Goal: Download file/media

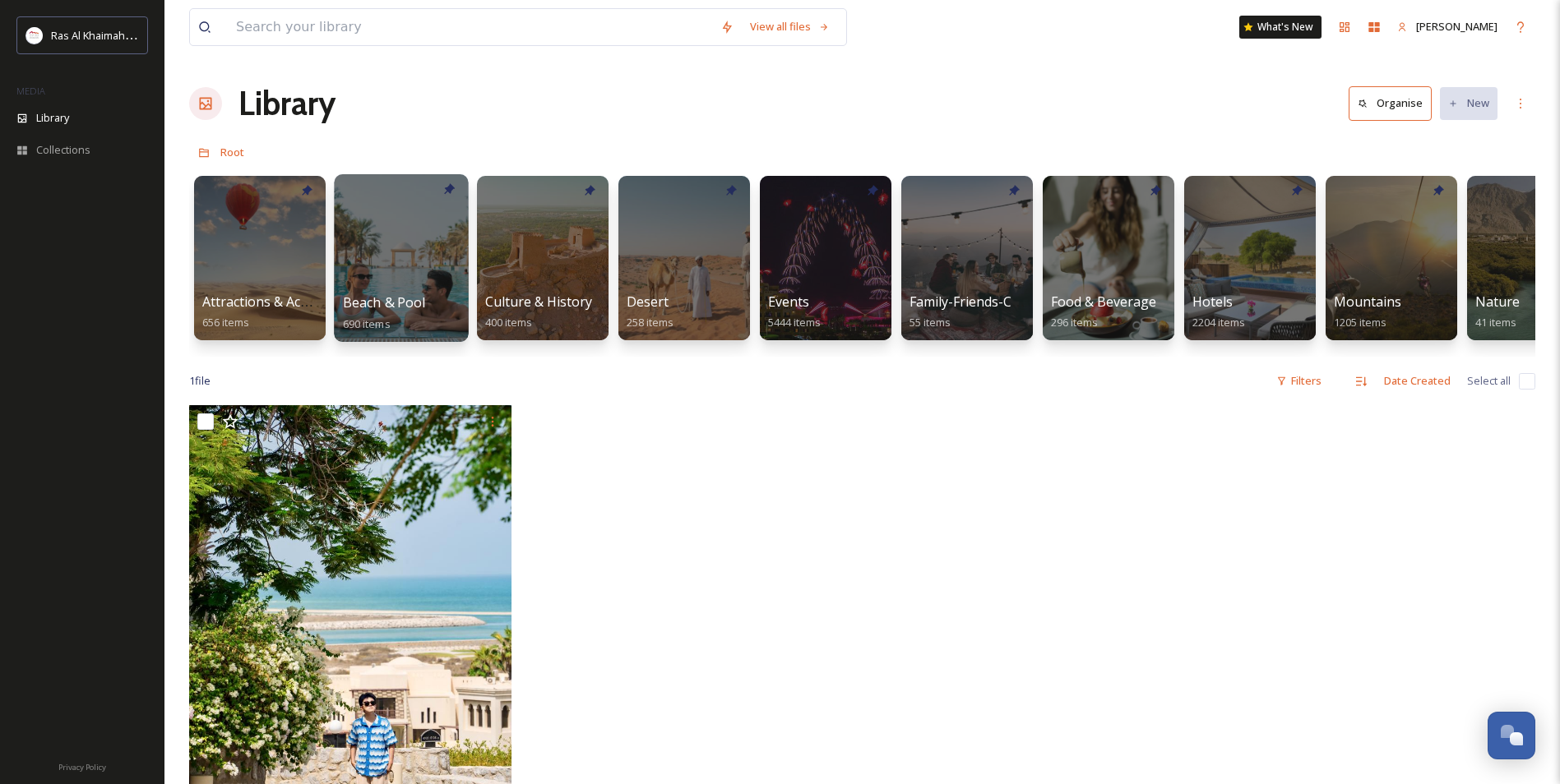
click at [423, 250] on div at bounding box center [400, 258] width 134 height 168
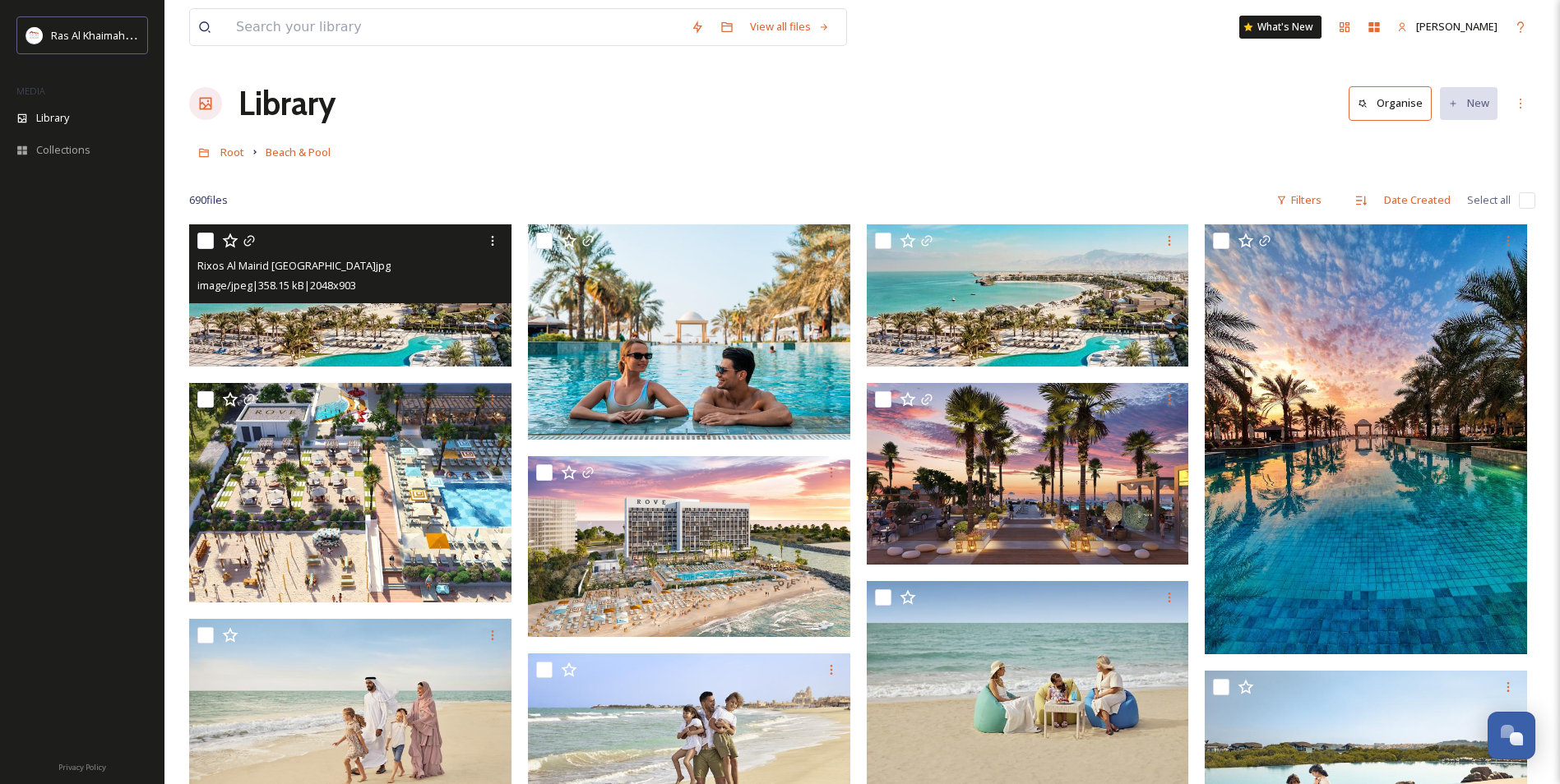
click at [439, 313] on img at bounding box center [350, 295] width 323 height 142
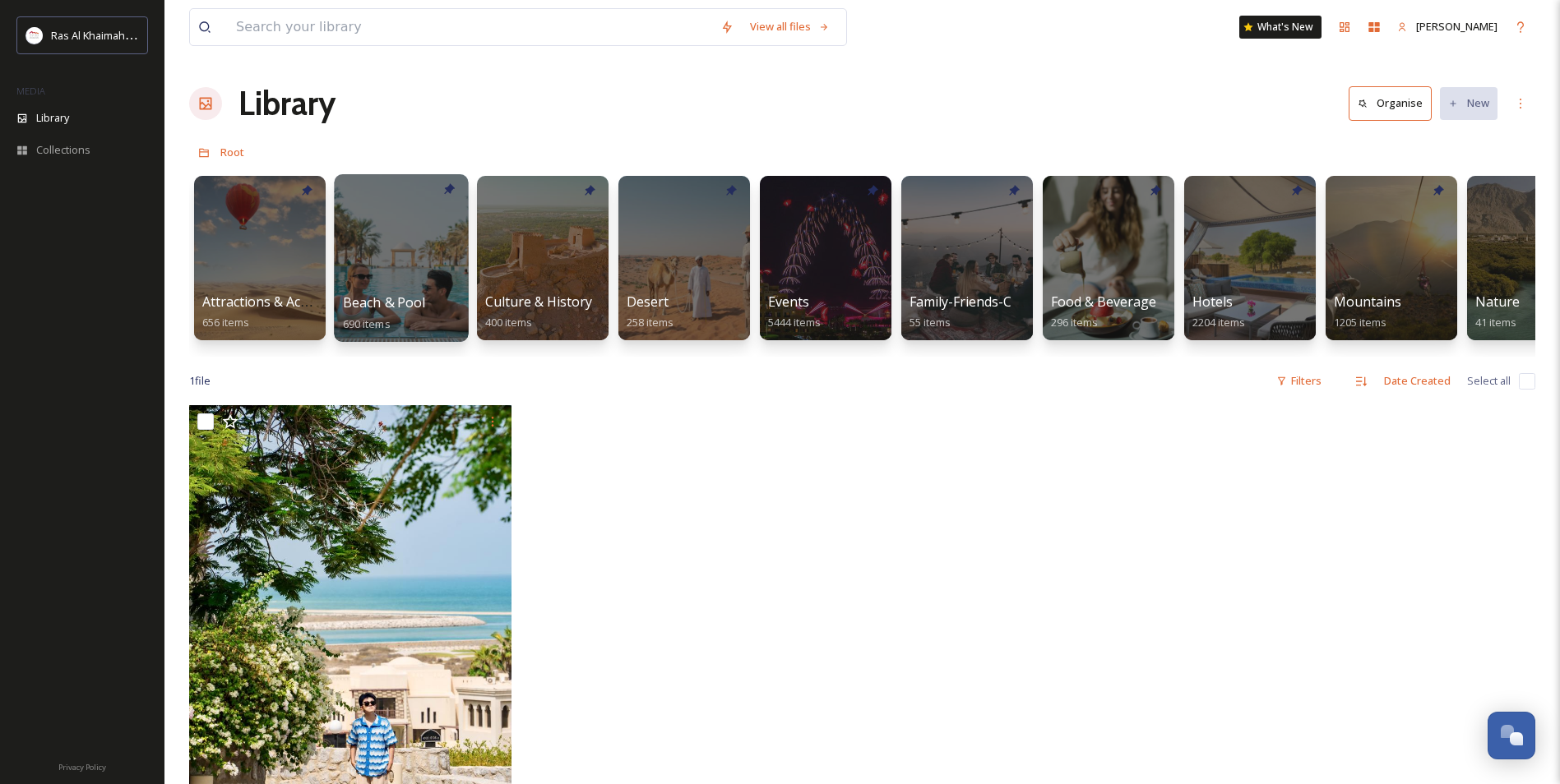
click at [396, 263] on div at bounding box center [400, 258] width 134 height 168
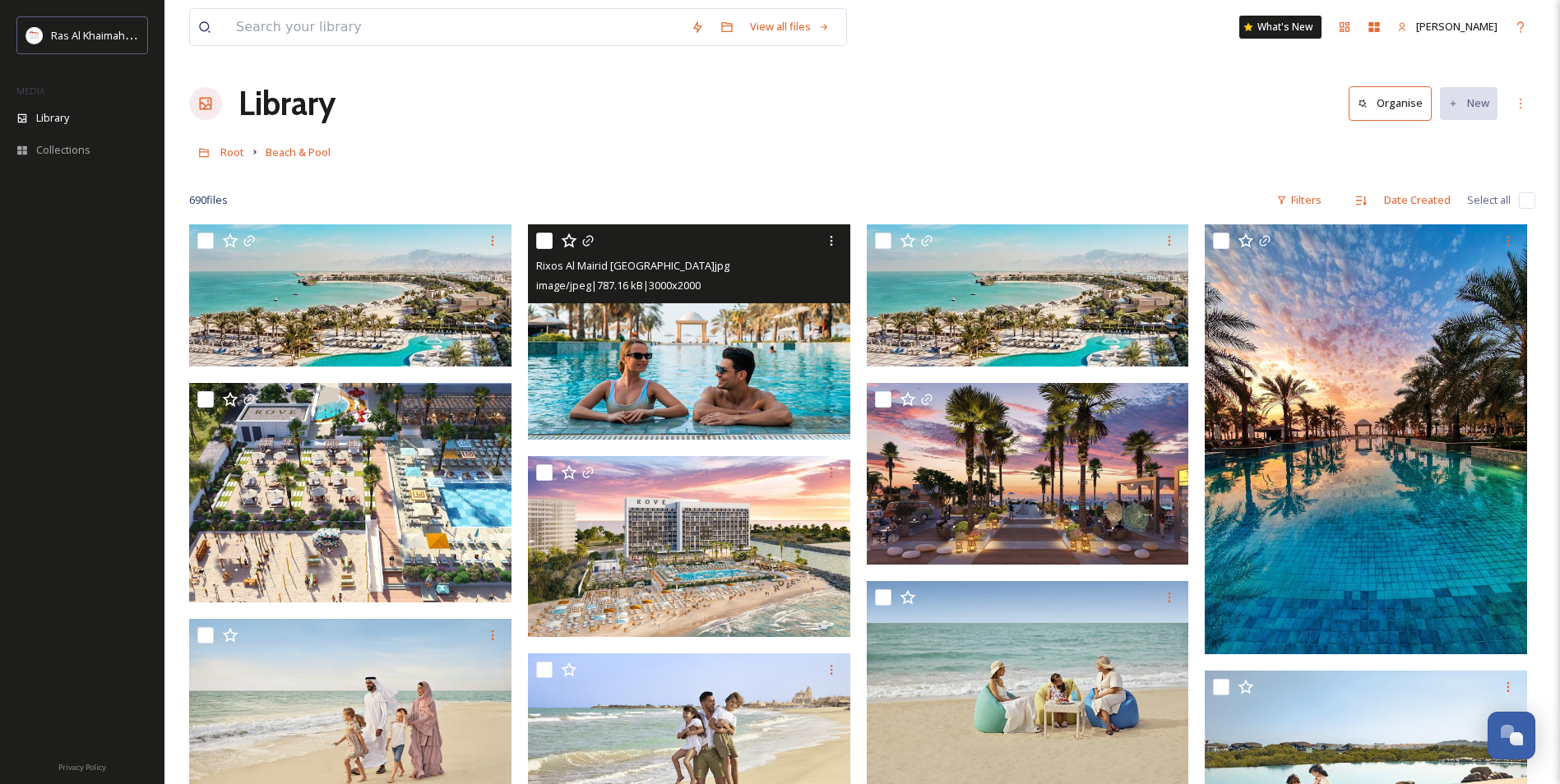
click at [758, 345] on img at bounding box center [689, 332] width 323 height 215
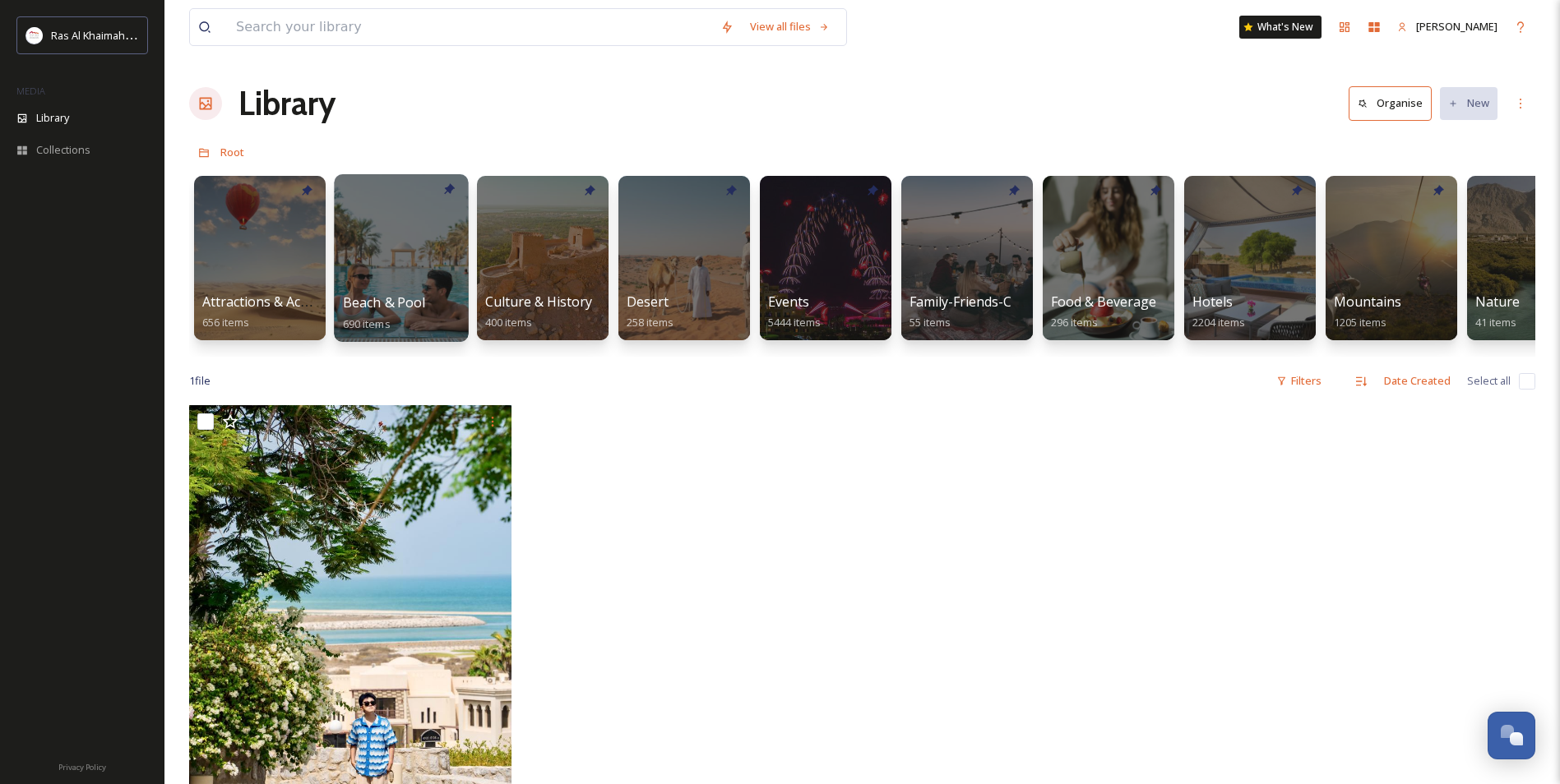
click at [400, 263] on div at bounding box center [400, 258] width 134 height 168
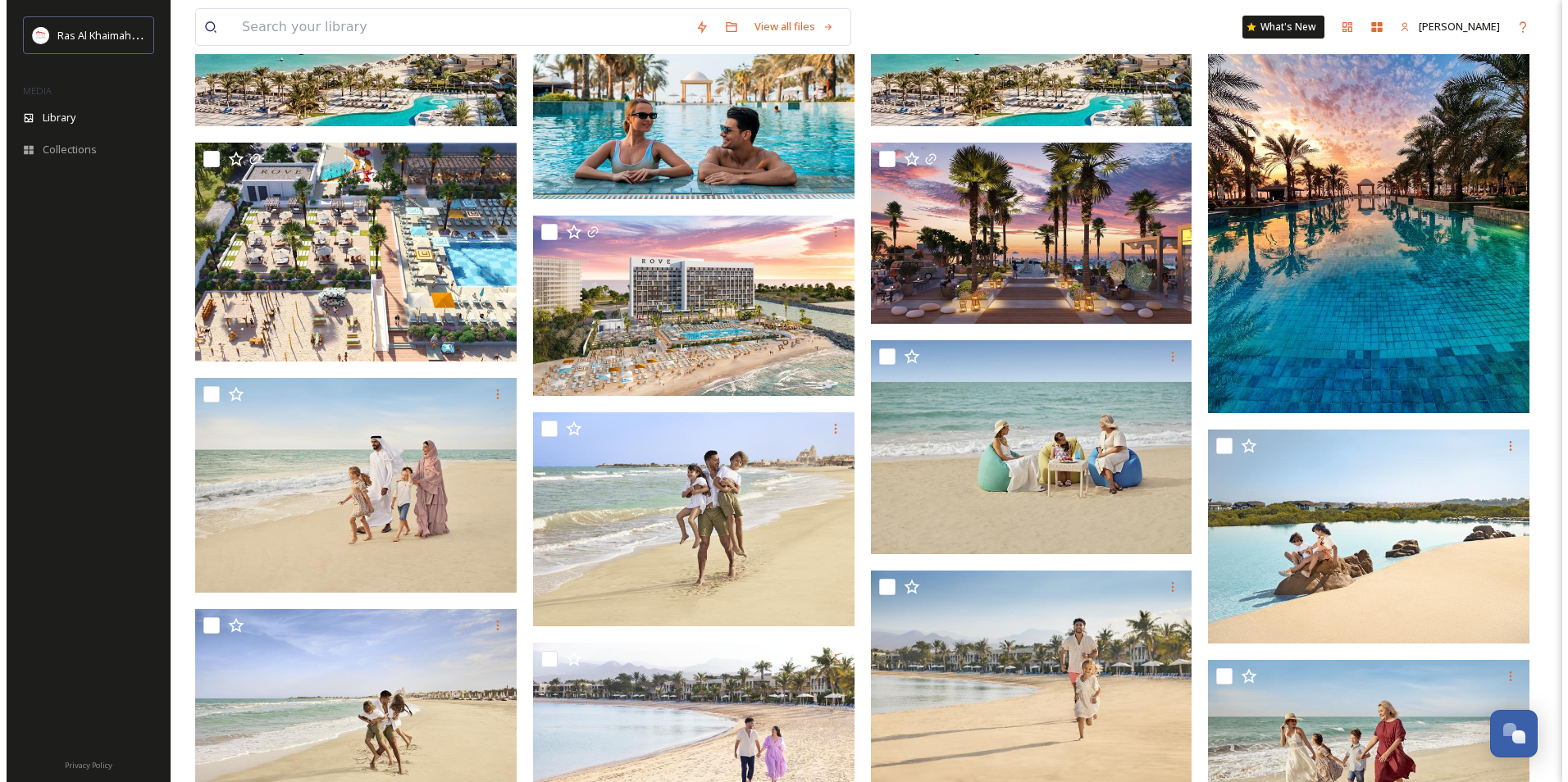
scroll to position [82, 0]
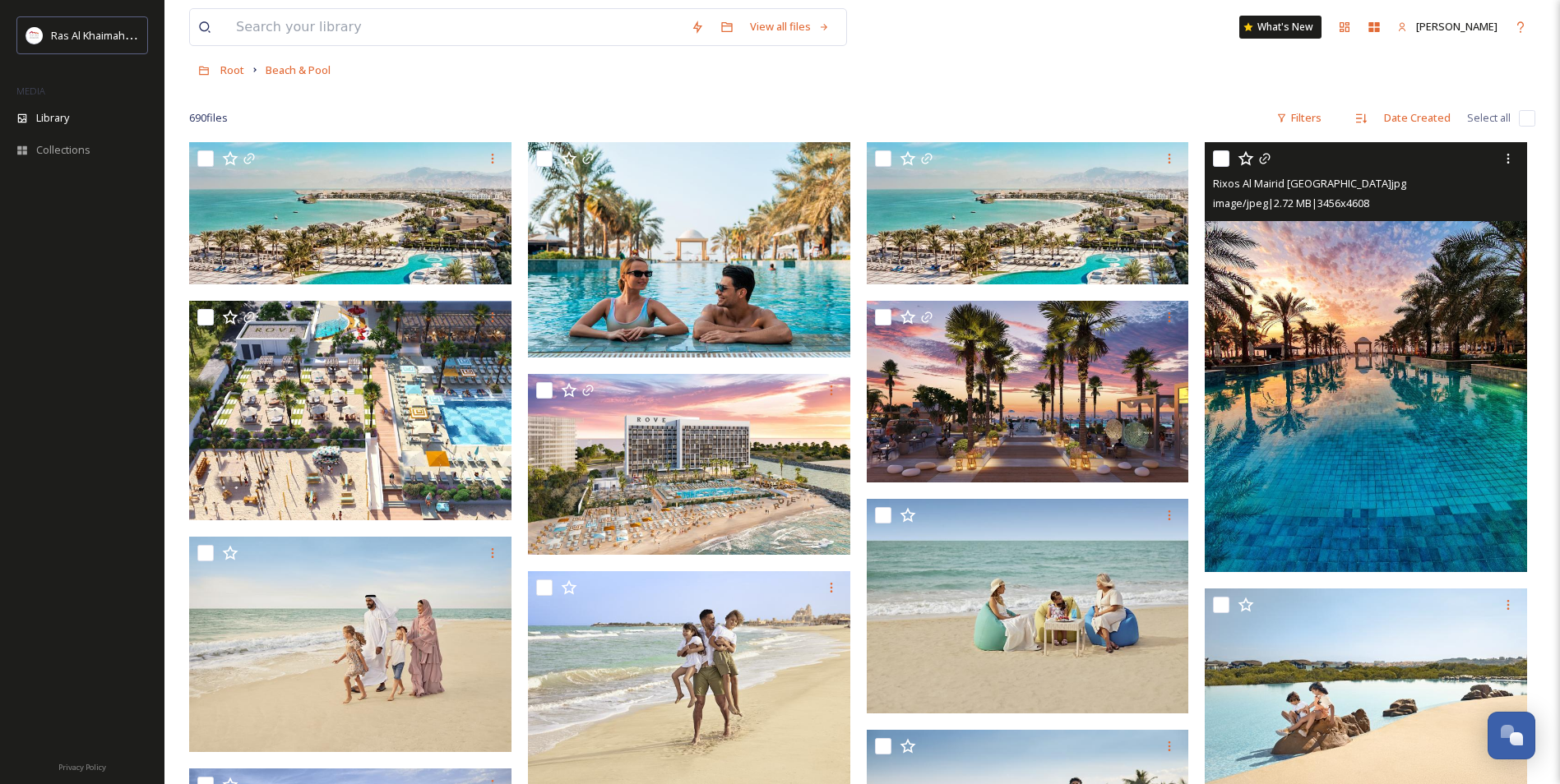
click at [1387, 349] on img at bounding box center [1366, 356] width 323 height 429
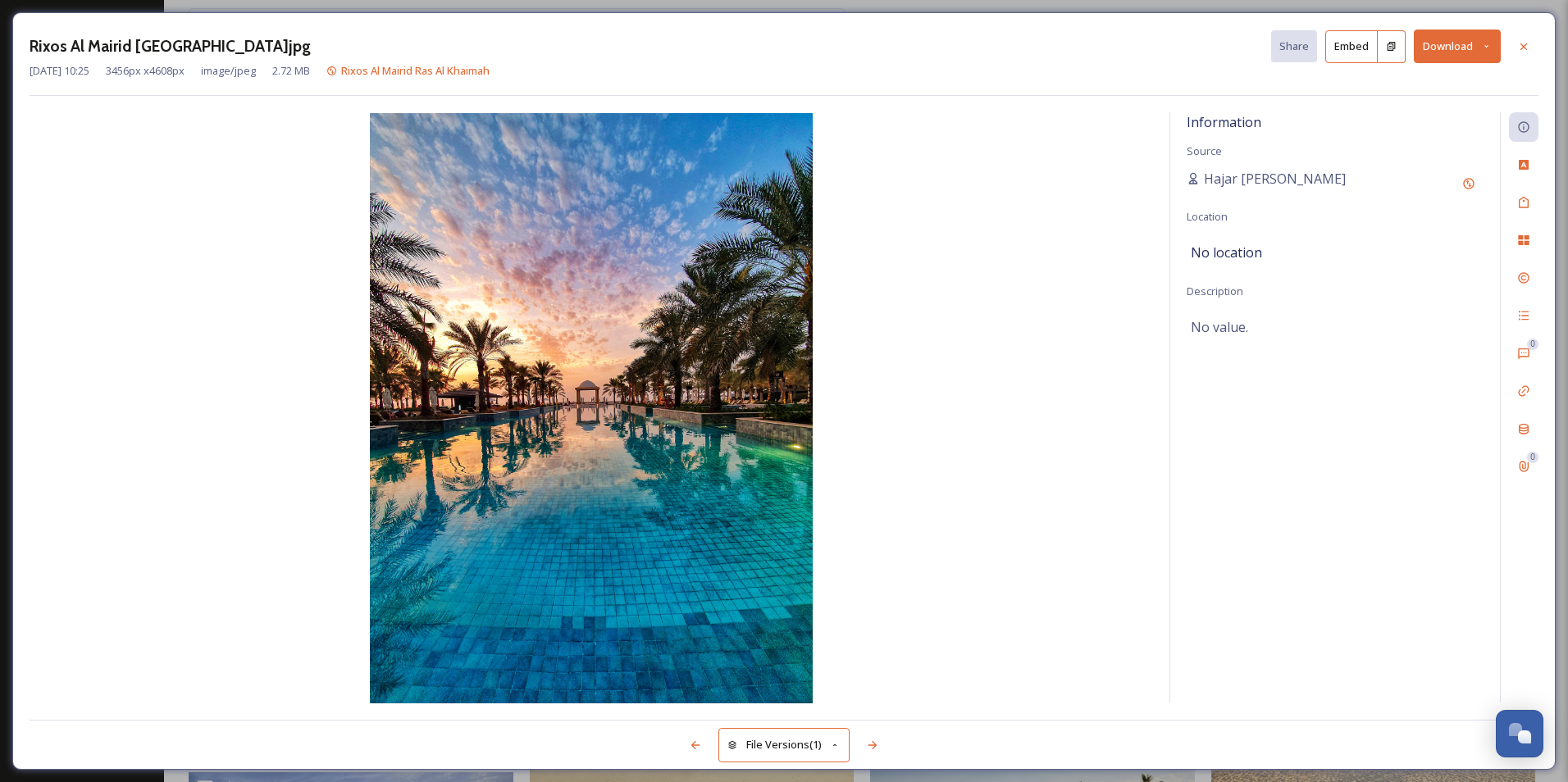
click at [339, 42] on div "Rixos Al Mairid Ras Al Khaimah Resort.jpg Share Embed Download" at bounding box center [784, 46] width 1508 height 34
click at [1524, 47] on icon at bounding box center [1524, 46] width 7 height 7
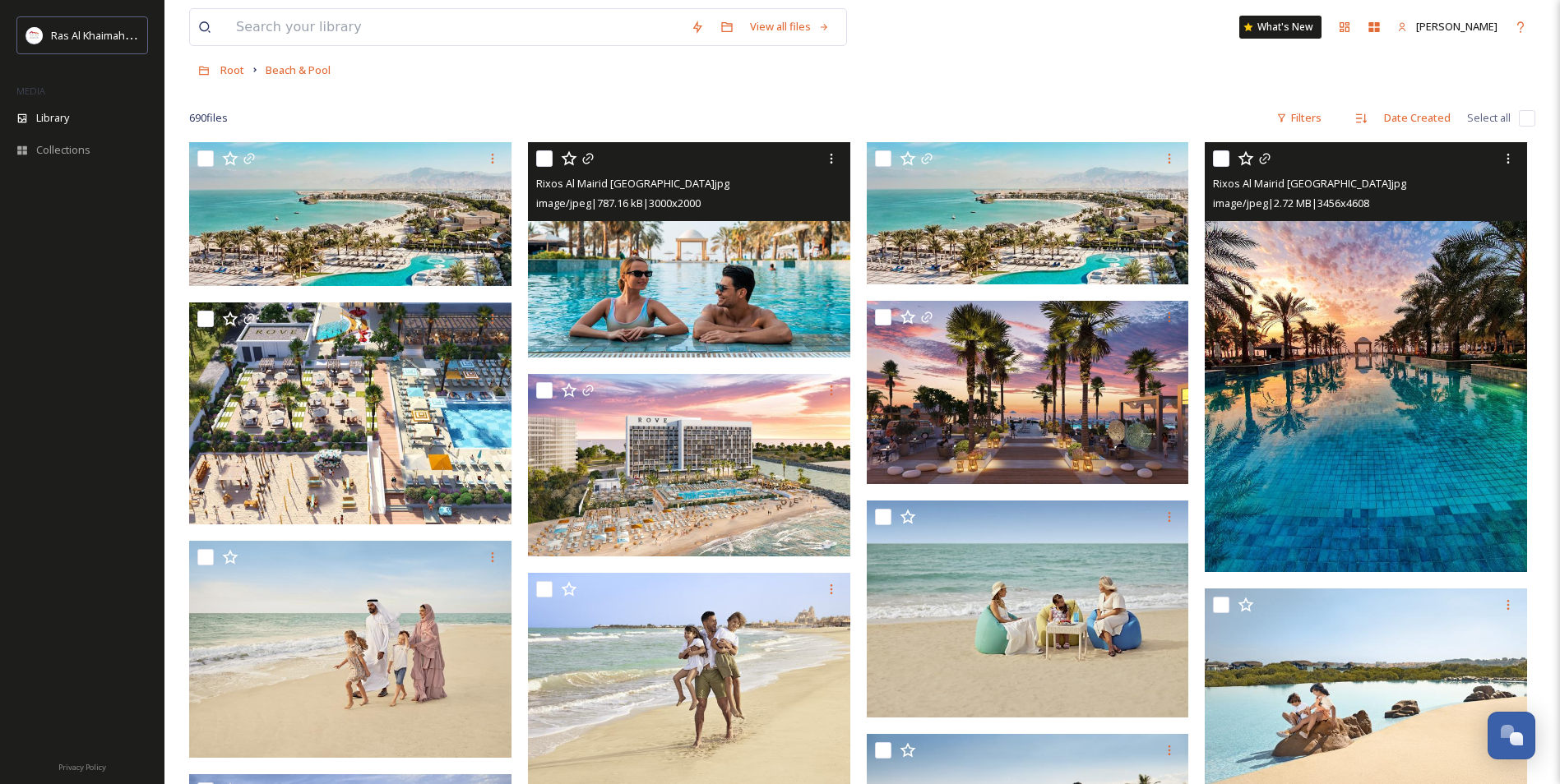
click at [623, 234] on img at bounding box center [689, 250] width 323 height 215
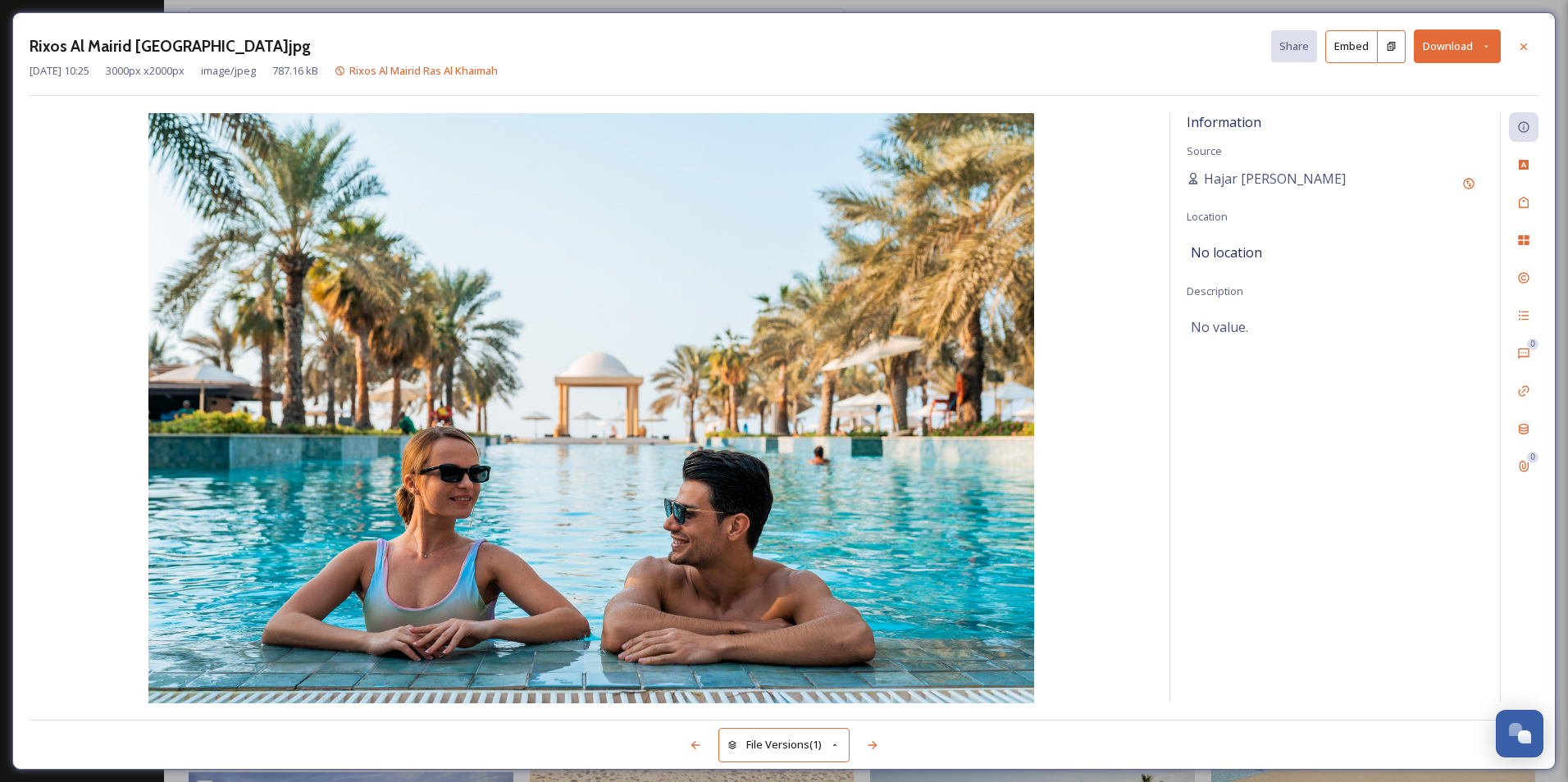
click at [1137, 600] on img at bounding box center [591, 408] width 1123 height 590
click at [1384, 47] on button at bounding box center [1391, 46] width 28 height 33
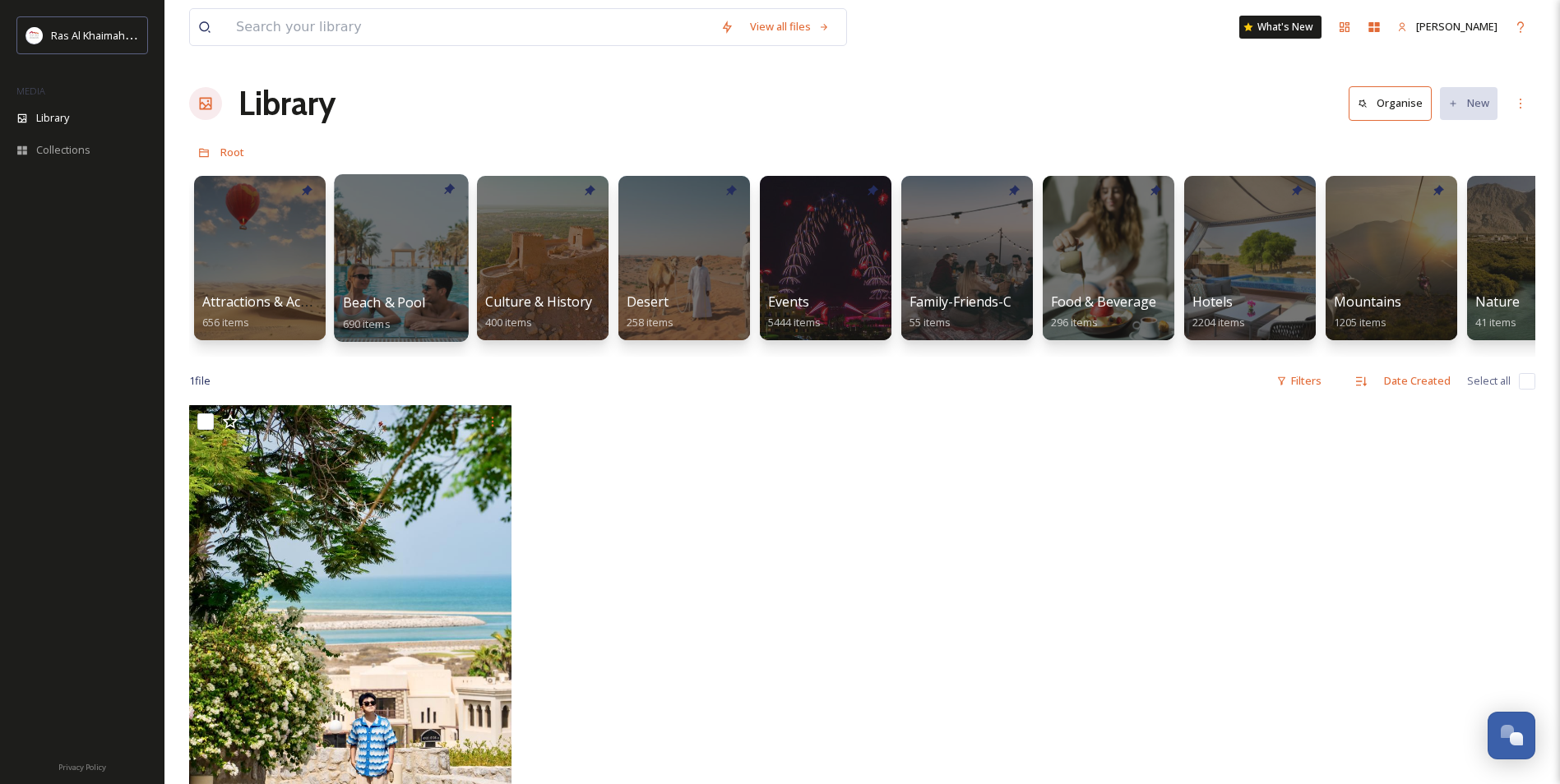
click at [444, 260] on div at bounding box center [400, 258] width 134 height 168
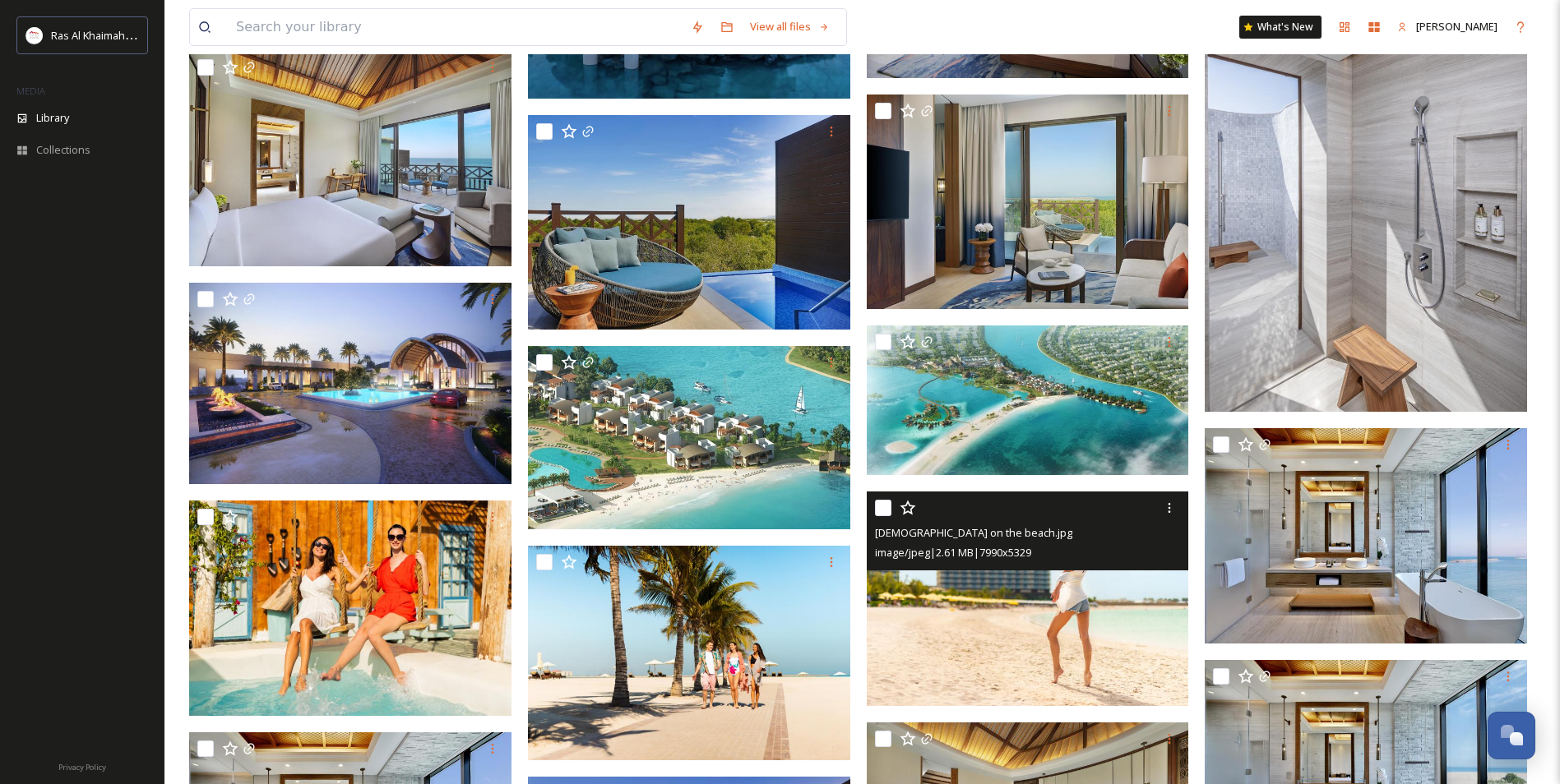
scroll to position [4604, 0]
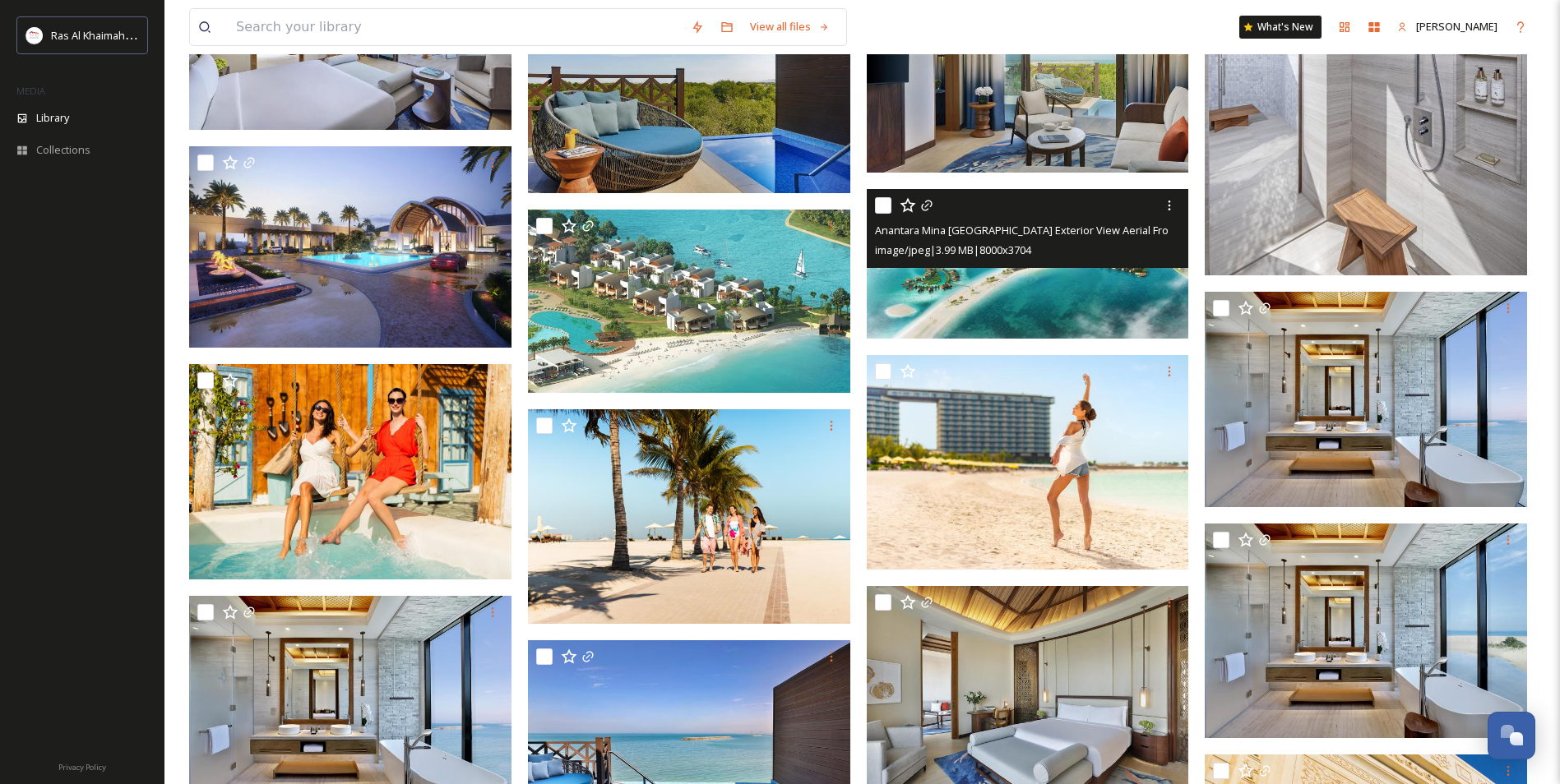
click at [1087, 250] on div "image/jpeg | 3.99 MB | 8000 x 3704" at bounding box center [1030, 250] width 310 height 19
click at [1091, 275] on img at bounding box center [1028, 263] width 323 height 149
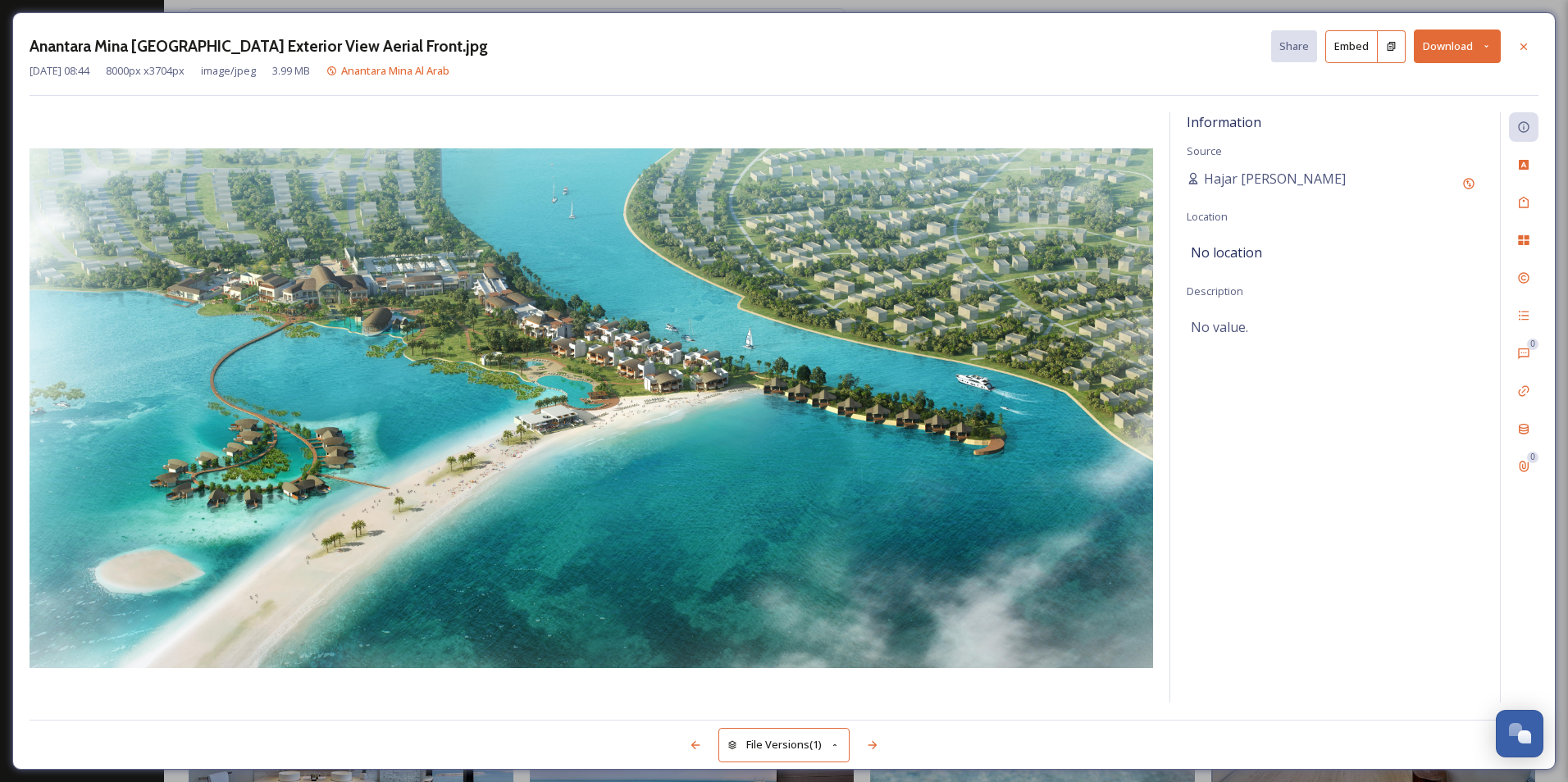
drag, startPoint x: 1524, startPoint y: 49, endPoint x: 1268, endPoint y: 354, distance: 398.2
click at [1524, 49] on icon at bounding box center [1524, 47] width 13 height 13
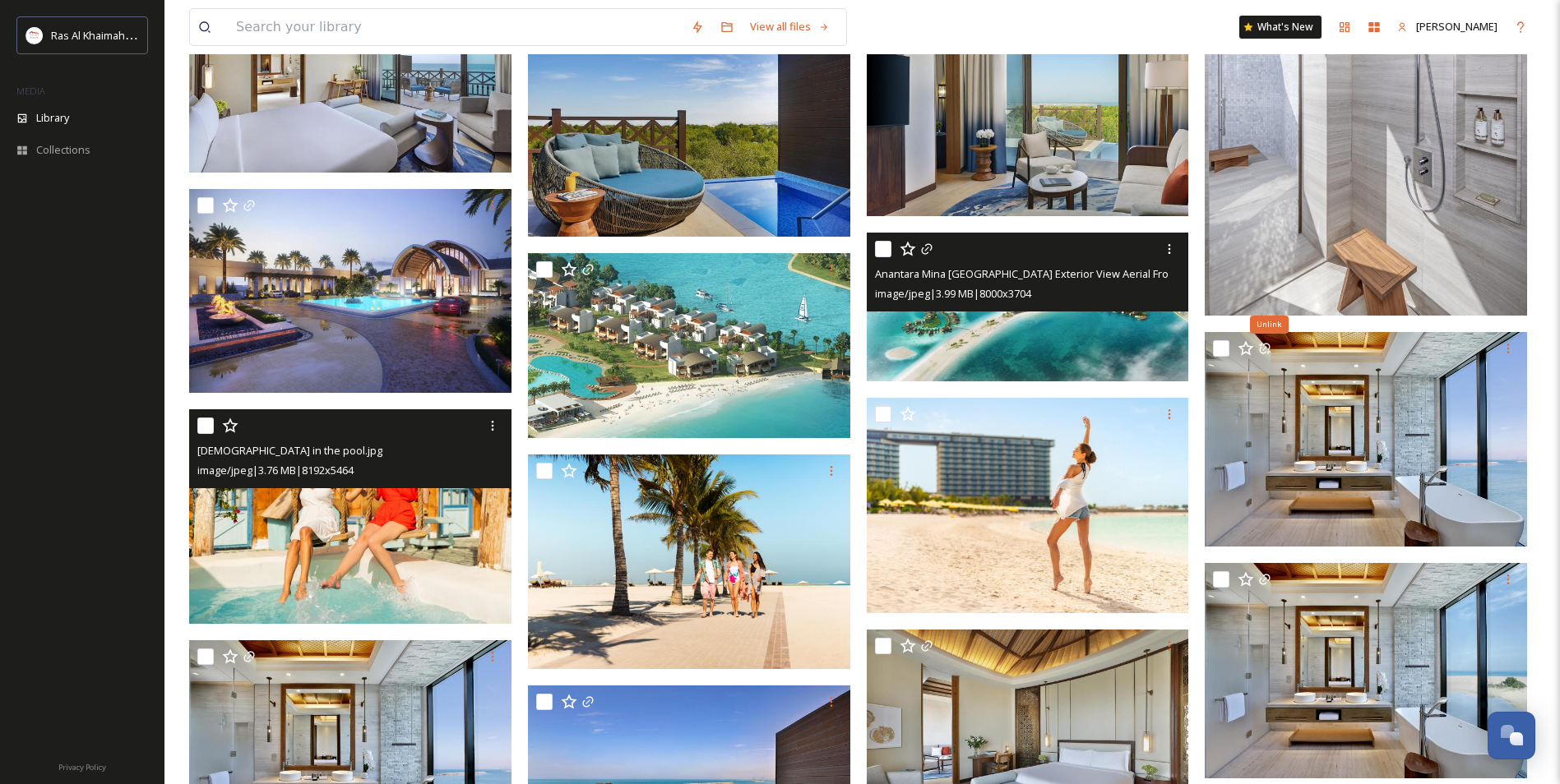
click at [434, 577] on img at bounding box center [350, 517] width 323 height 215
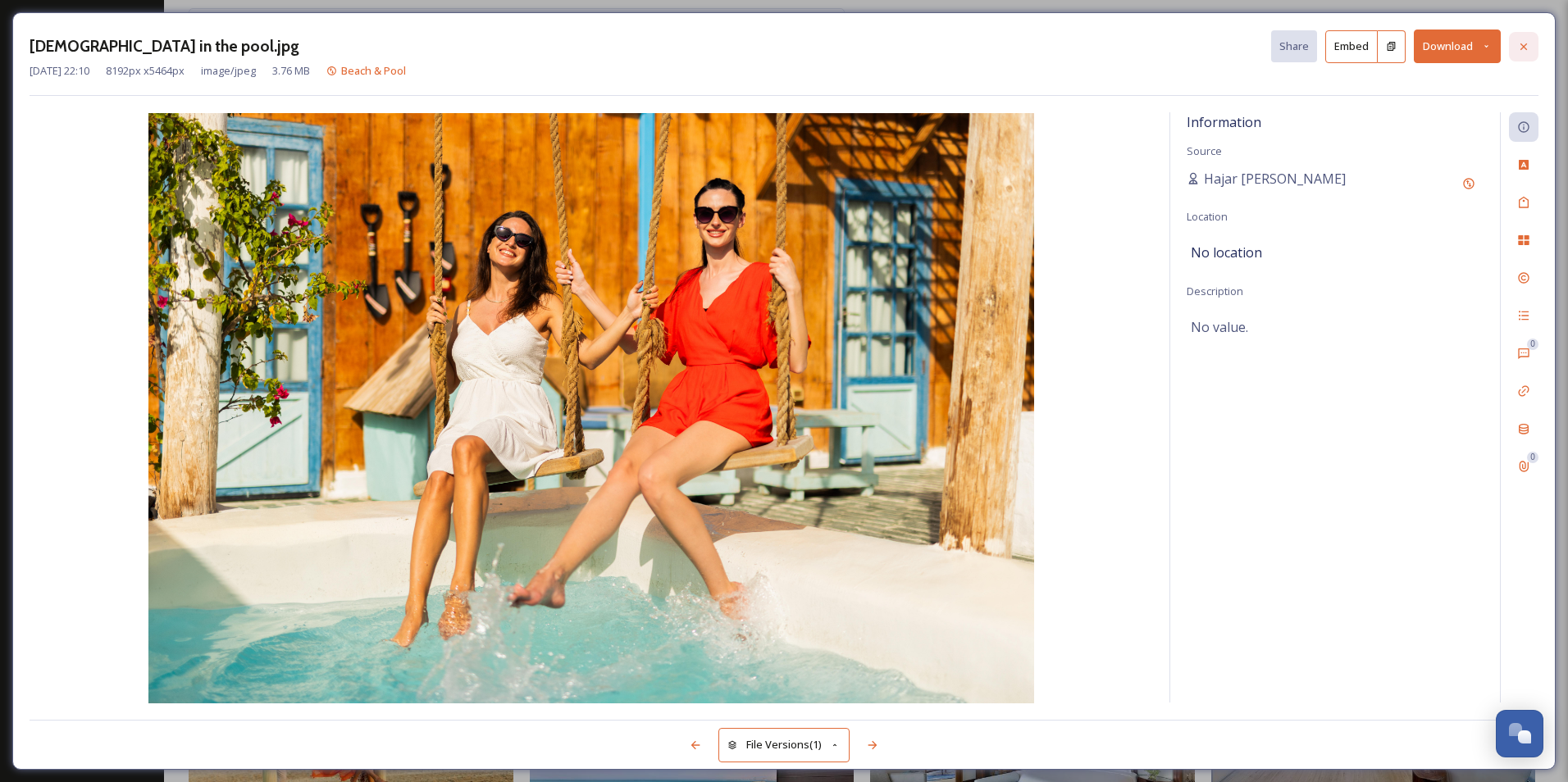
click at [1532, 48] on div at bounding box center [1523, 46] width 29 height 29
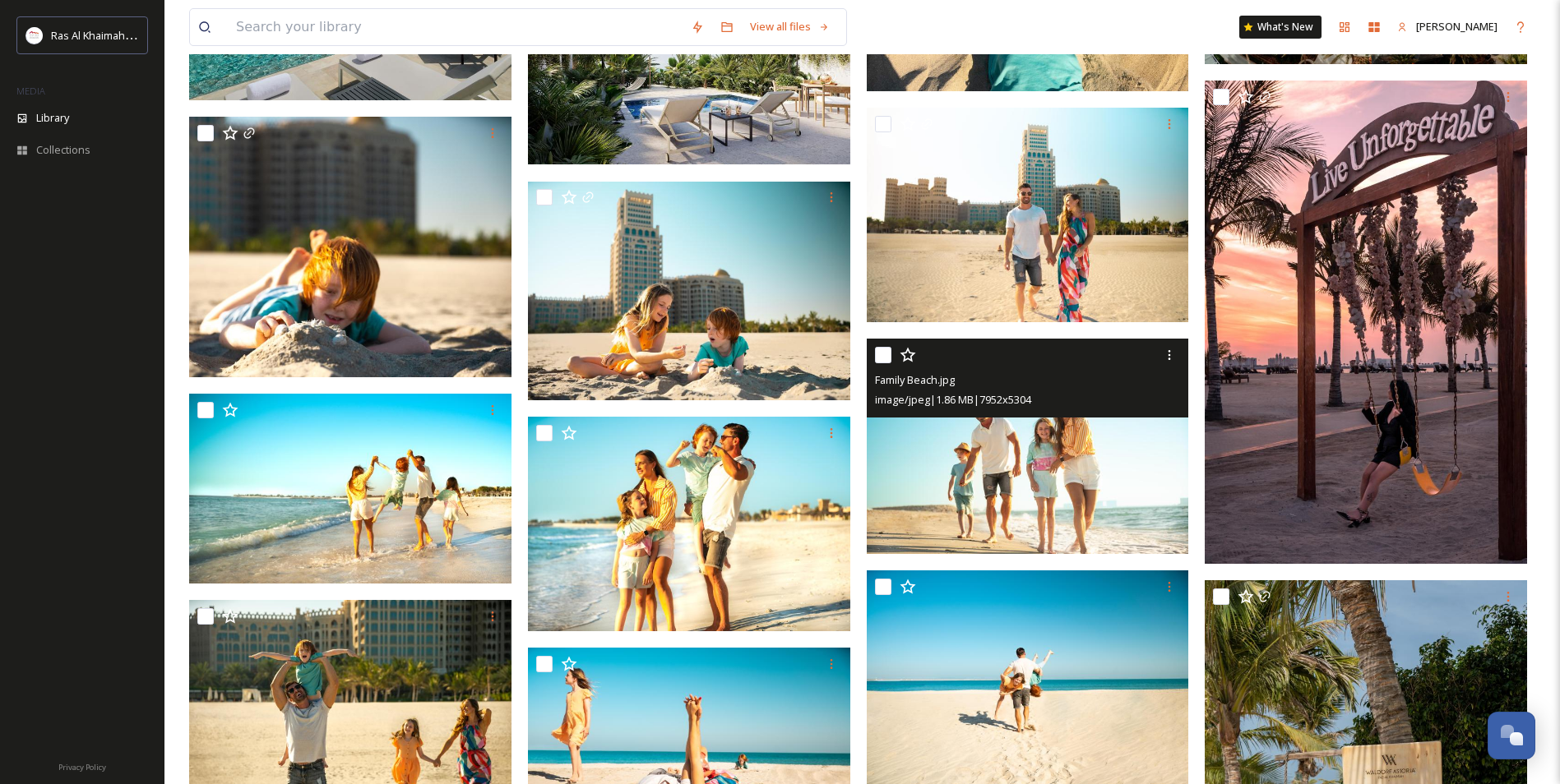
scroll to position [16398, 0]
